Goal: Task Accomplishment & Management: Manage account settings

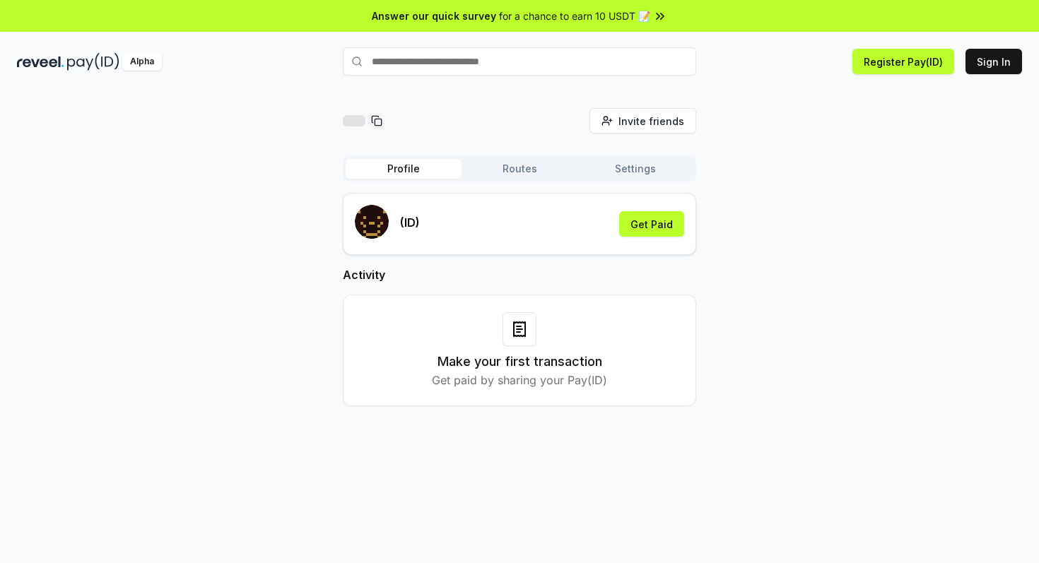
click at [470, 68] on input "text" at bounding box center [519, 61] width 353 height 28
type input "******"
click at [669, 92] on span "Pay" at bounding box center [676, 88] width 27 height 21
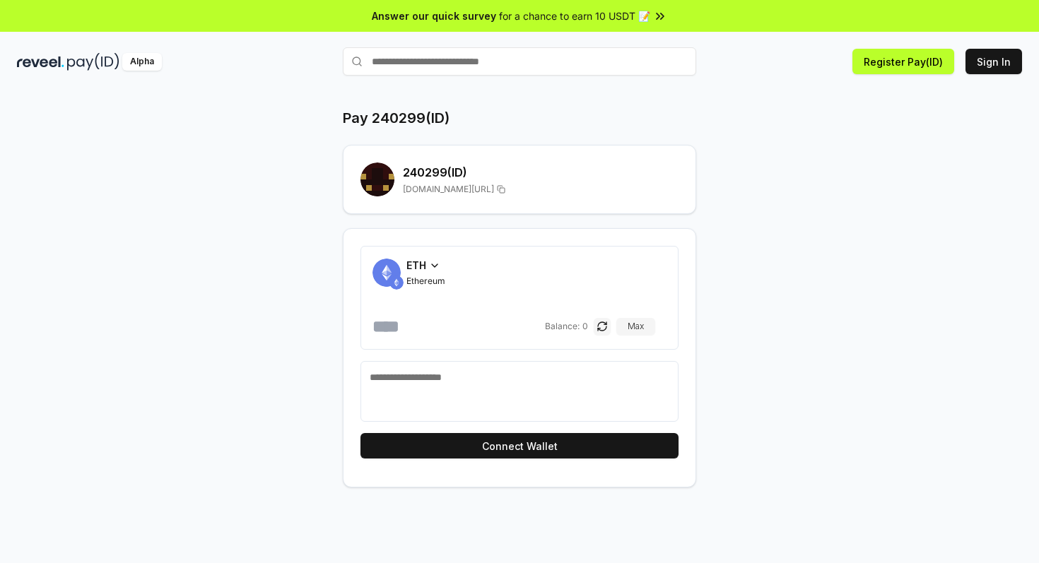
click at [430, 265] on icon at bounding box center [434, 265] width 11 height 11
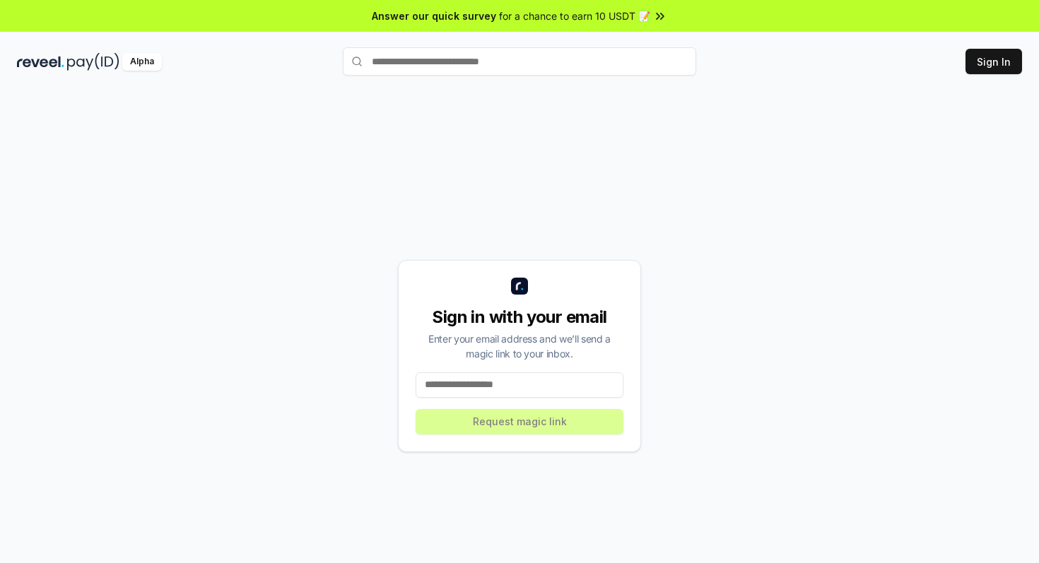
click at [498, 376] on input at bounding box center [520, 384] width 208 height 25
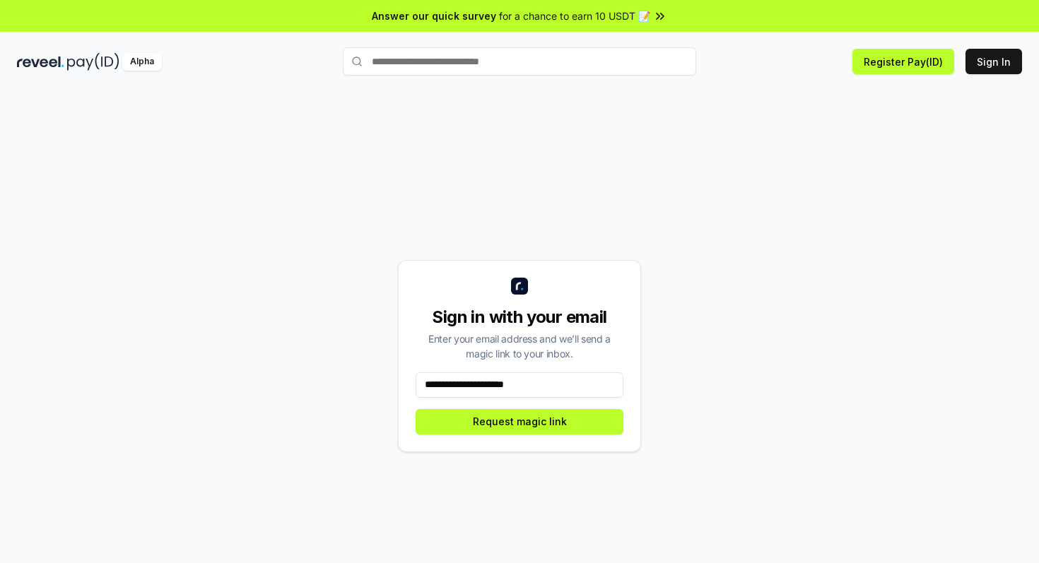
type input "**********"
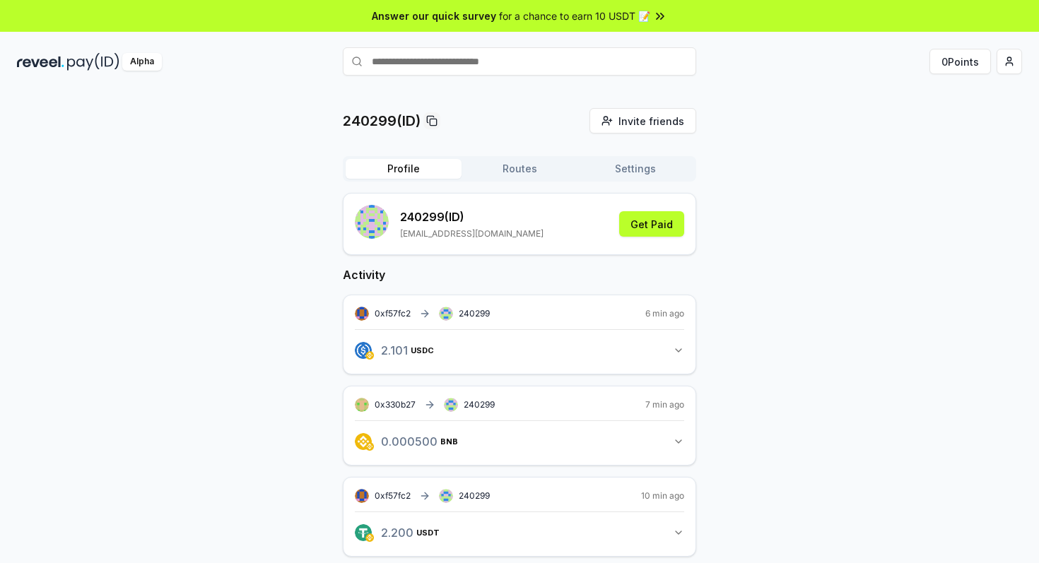
click at [518, 60] on input "text" at bounding box center [519, 61] width 353 height 28
type input "******"
click at [674, 92] on span "Pay" at bounding box center [676, 88] width 27 height 21
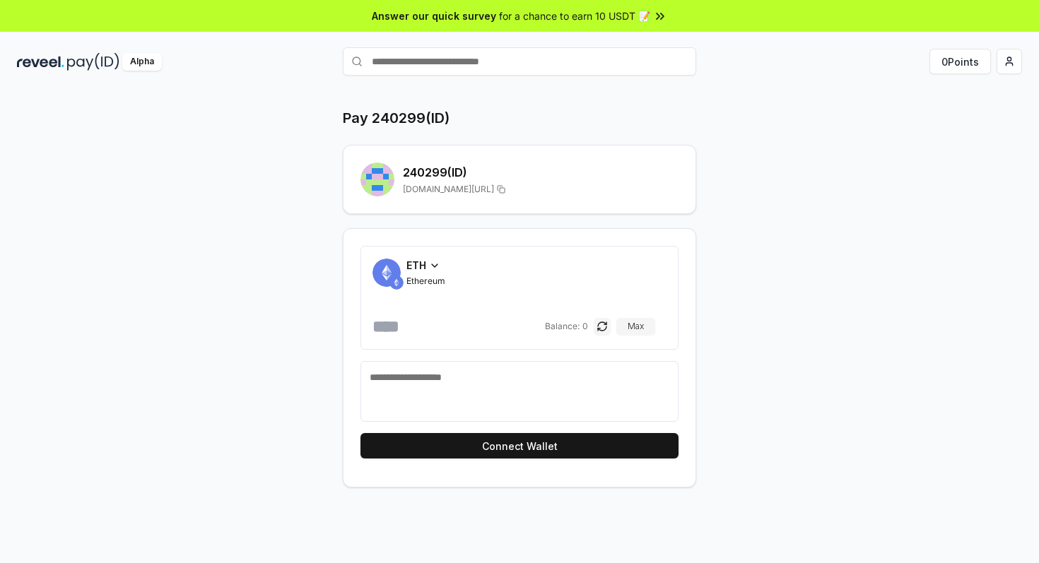
click at [428, 266] on div "ETH" at bounding box center [425, 265] width 39 height 15
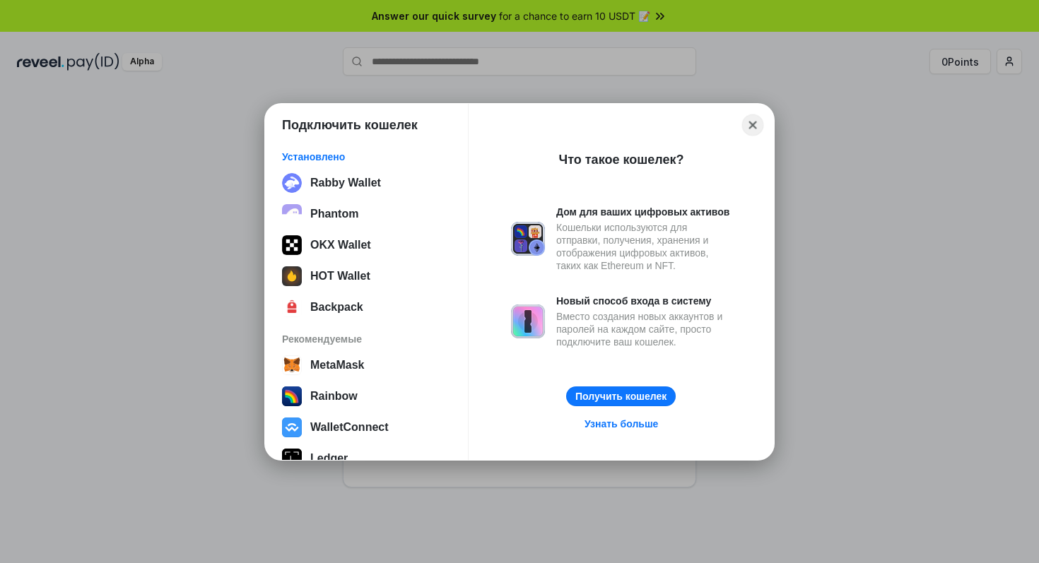
click at [756, 124] on button "Close" at bounding box center [753, 125] width 22 height 22
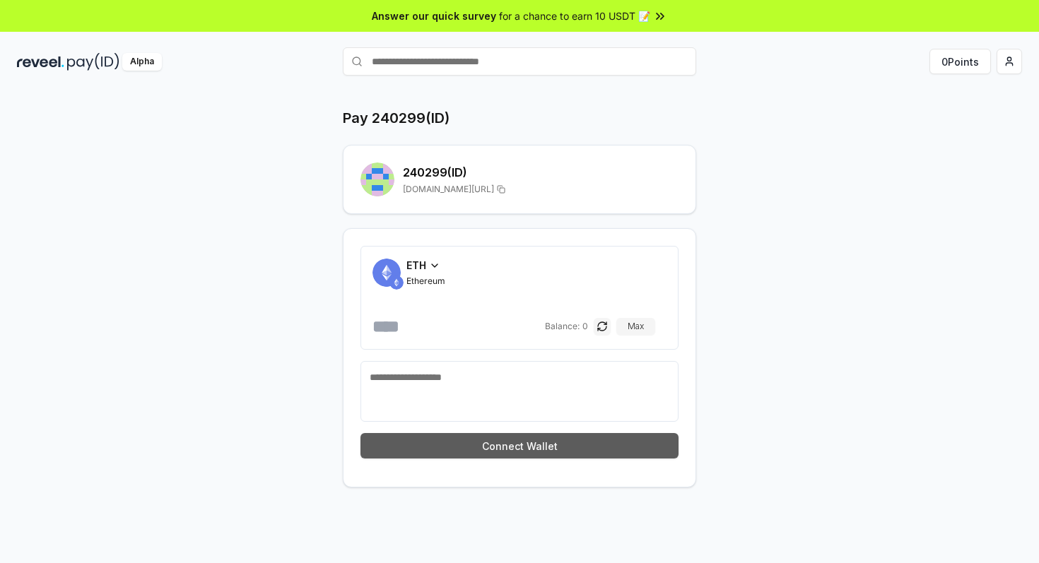
click at [524, 445] on button "Connect Wallet" at bounding box center [519, 445] width 318 height 25
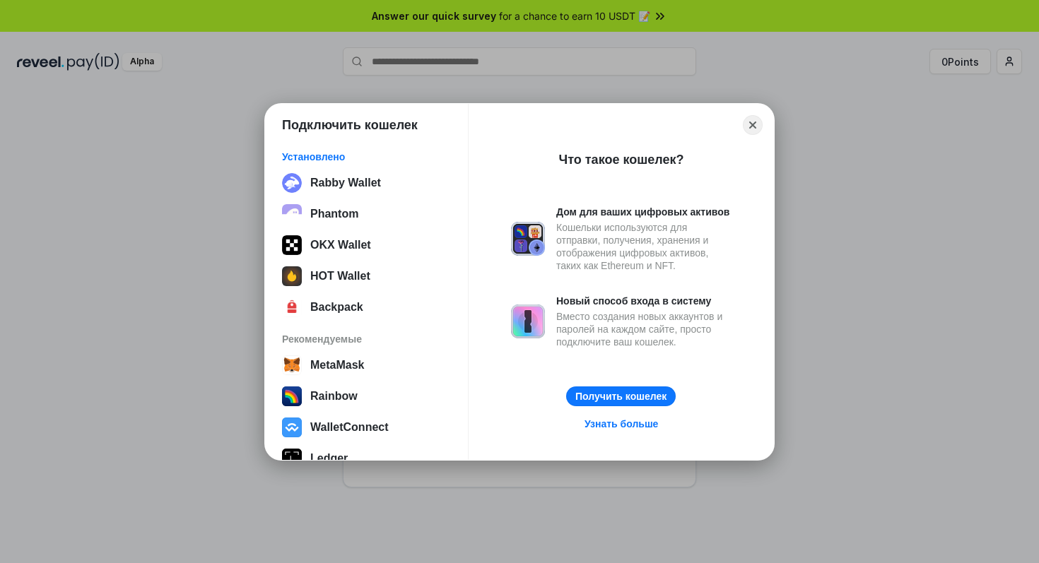
click at [746, 134] on div "Close" at bounding box center [621, 125] width 283 height 20
click at [751, 129] on button "Close" at bounding box center [753, 125] width 22 height 22
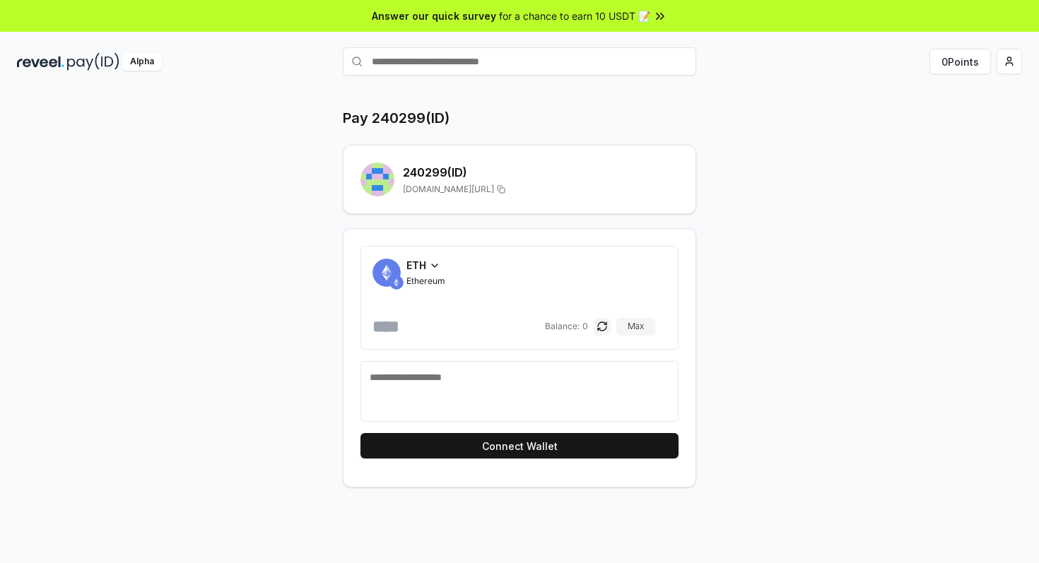
click at [59, 64] on img at bounding box center [40, 62] width 47 height 18
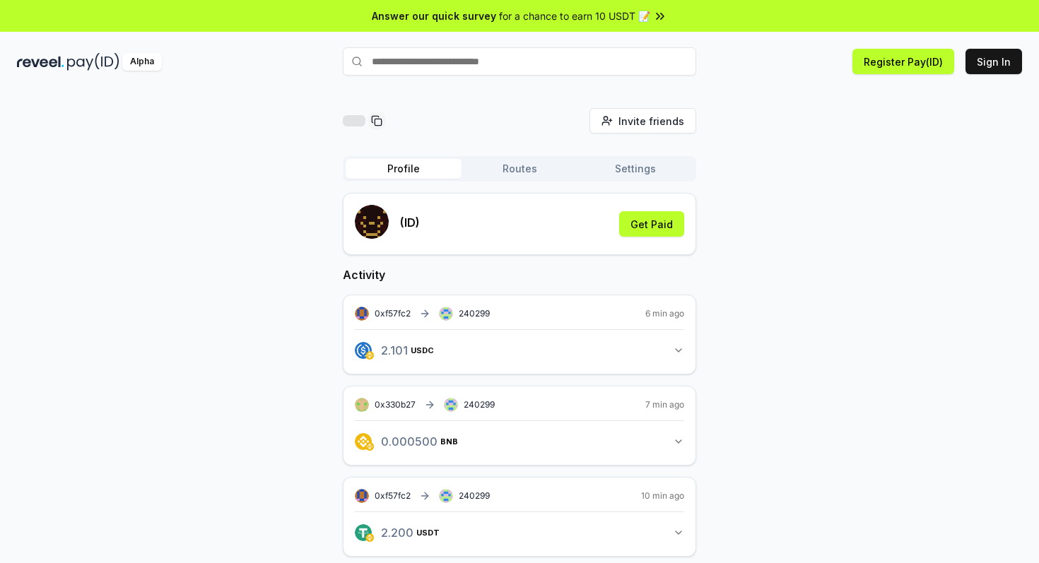
click at [1004, 59] on button "Sign In" at bounding box center [993, 61] width 57 height 25
